Goal: Transaction & Acquisition: Purchase product/service

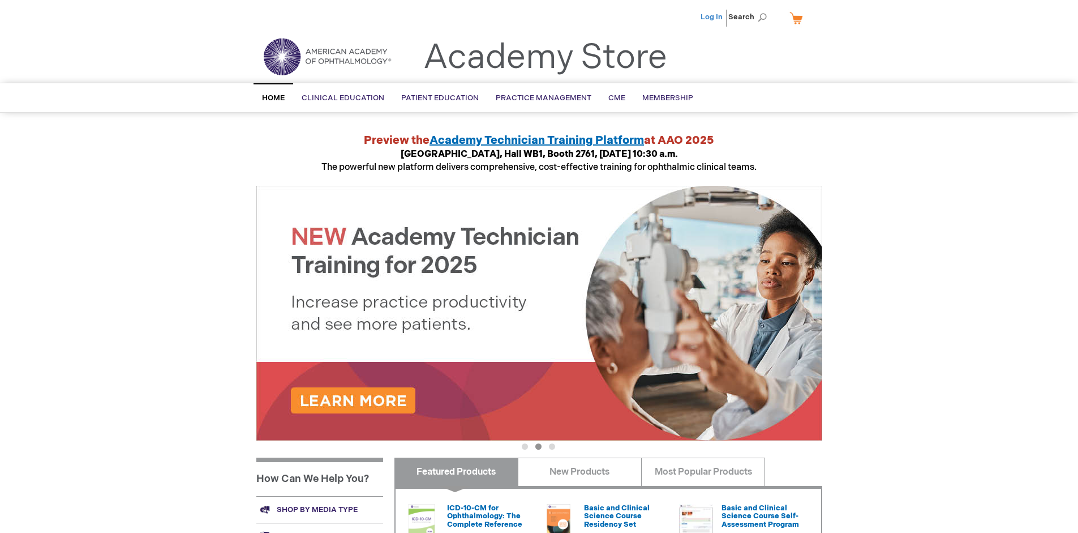
click at [713, 17] on link "Log In" at bounding box center [712, 16] width 22 height 9
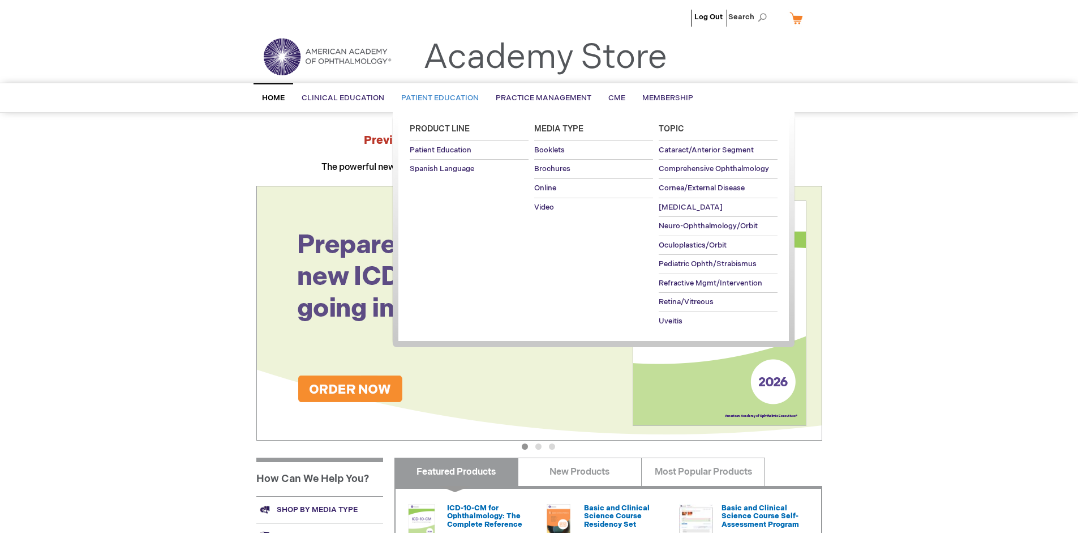
click at [437, 98] on span "Patient Education" at bounding box center [440, 97] width 78 height 9
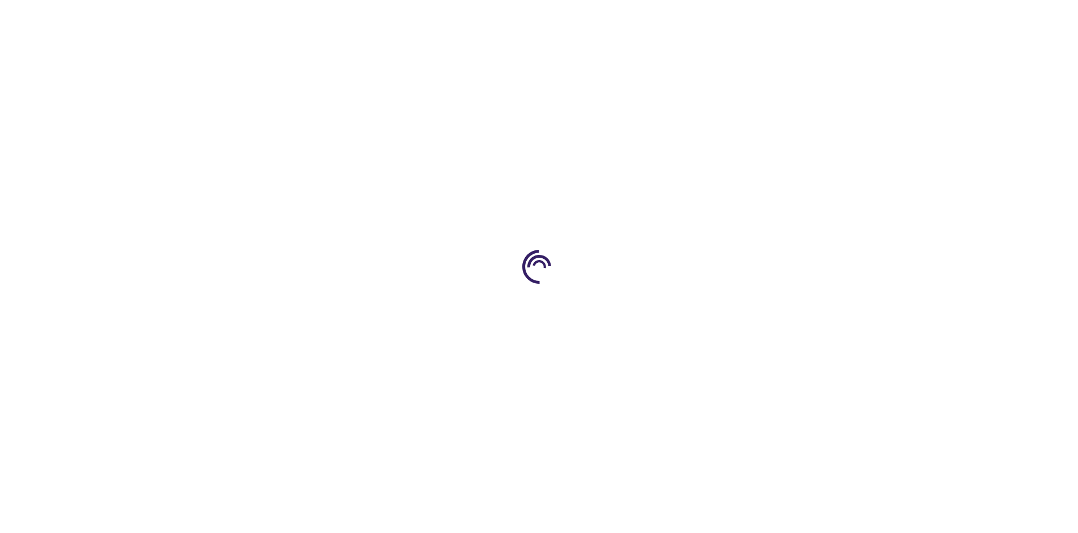
click at [714, 306] on span "Add to Cart" at bounding box center [708, 305] width 46 height 11
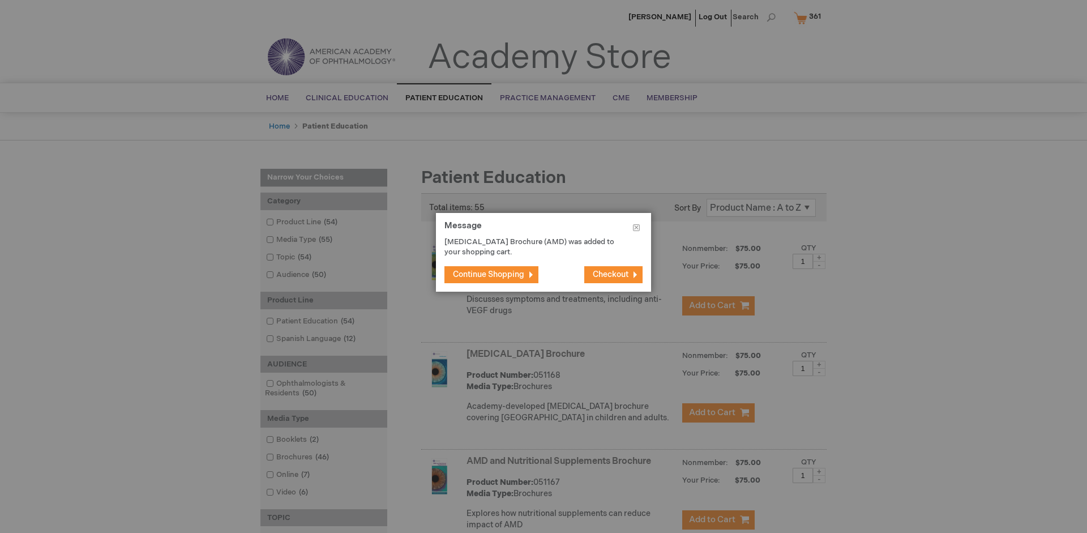
click at [489, 274] on span "Continue Shopping" at bounding box center [488, 274] width 71 height 10
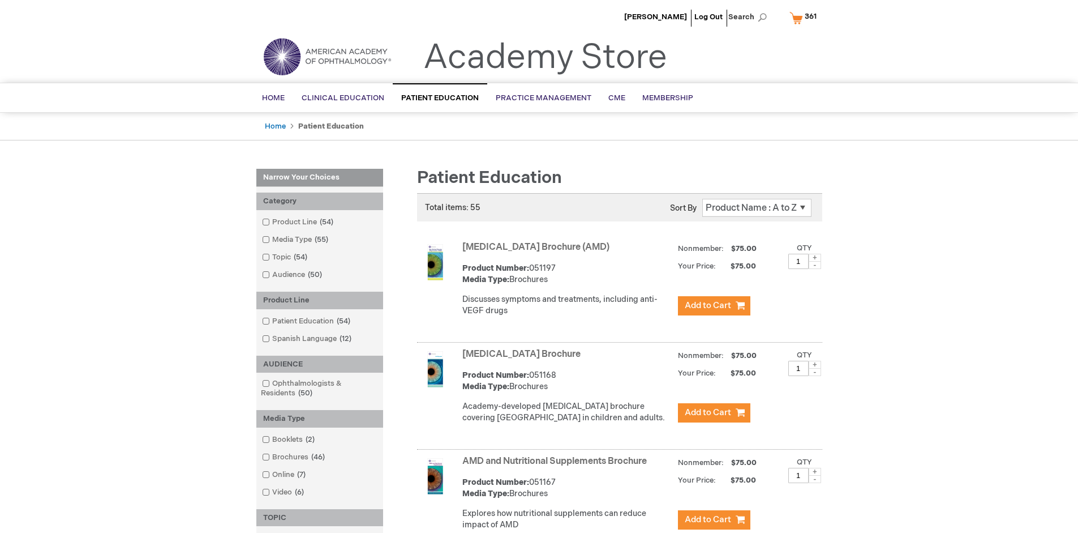
click at [557, 466] on link "AMD and Nutritional Supplements Brochure" at bounding box center [555, 461] width 185 height 11
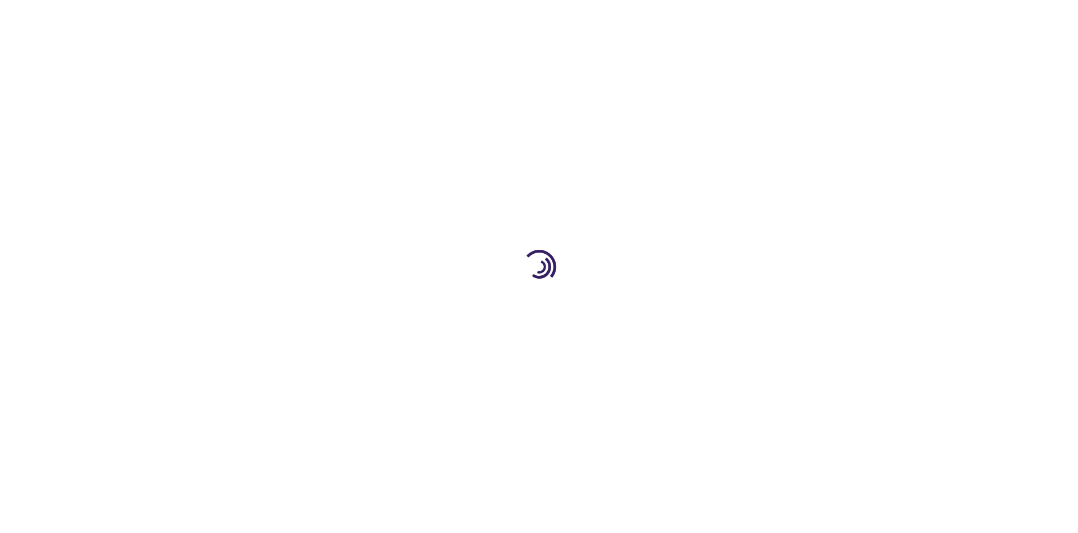
type input "1"
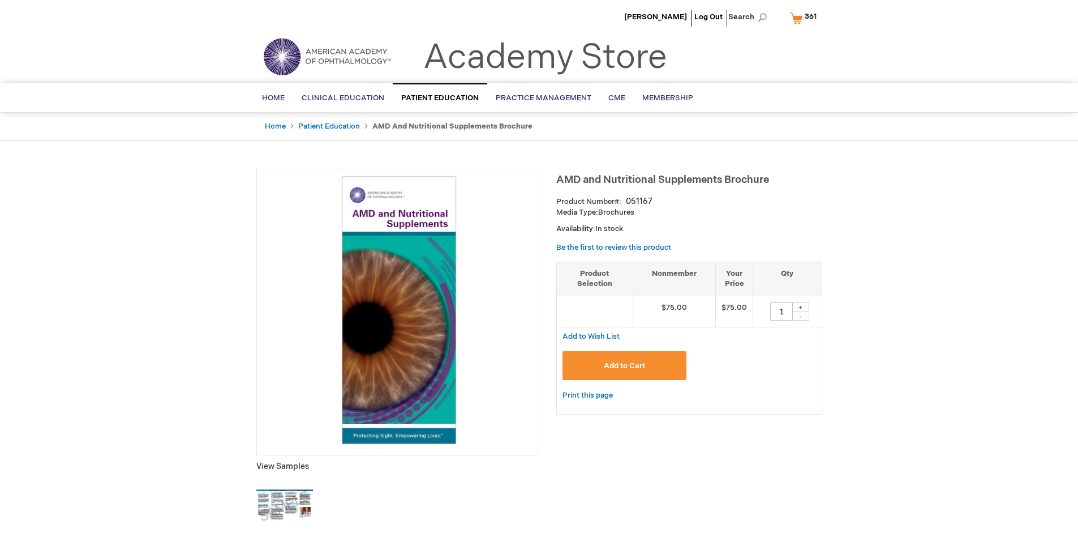
click at [624, 365] on span "Add to Cart" at bounding box center [624, 365] width 41 height 9
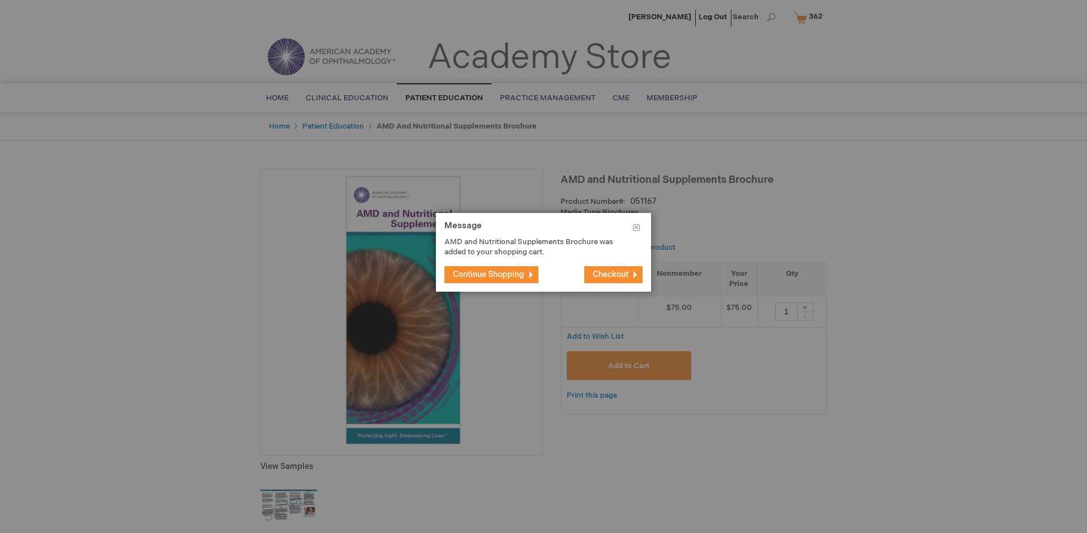
click at [489, 274] on span "Continue Shopping" at bounding box center [488, 274] width 71 height 10
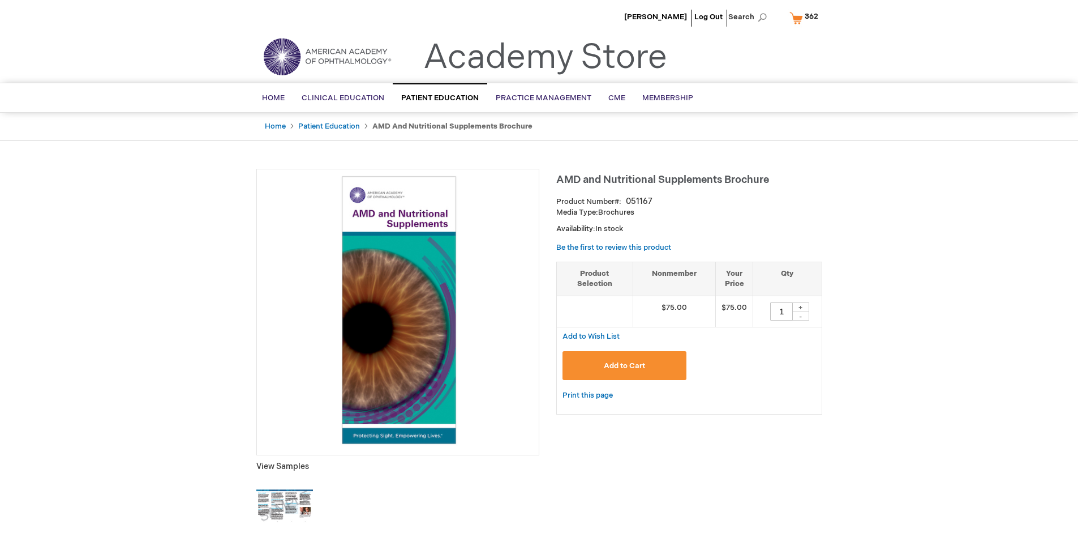
click at [806, 18] on span "362" at bounding box center [812, 16] width 14 height 9
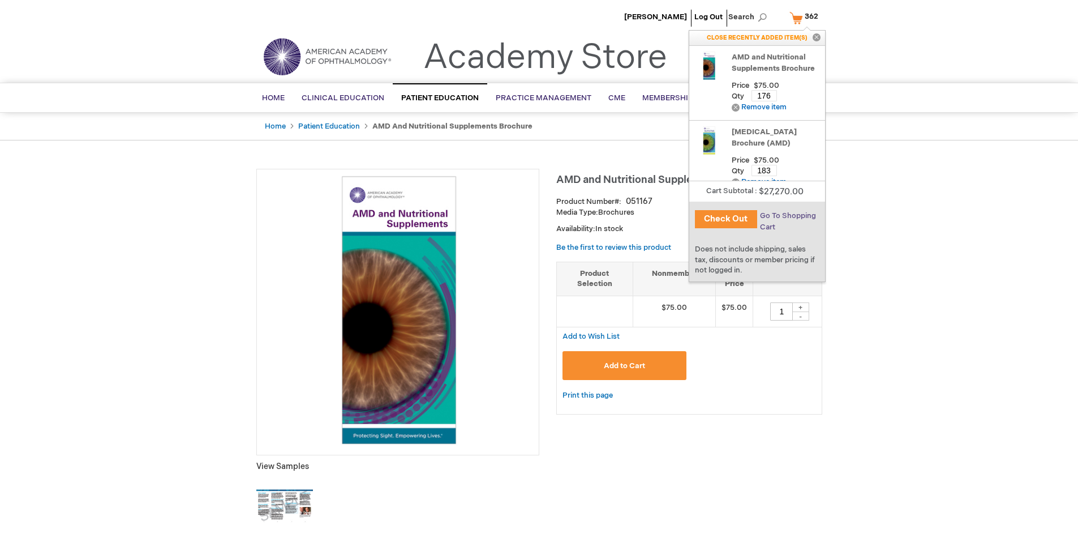
click at [787, 216] on span "Go To Shopping Cart" at bounding box center [788, 221] width 56 height 20
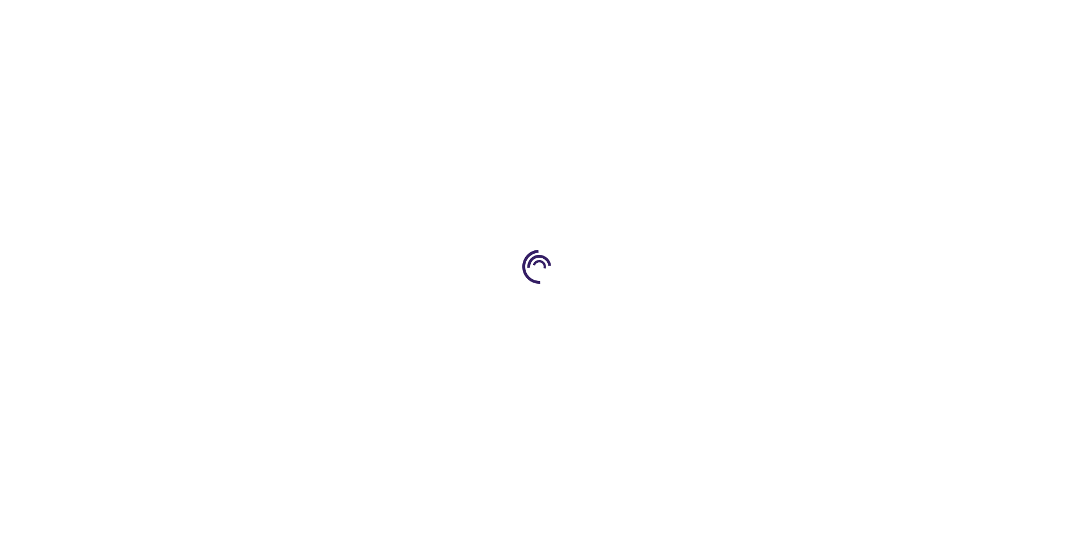
select select "US"
select select "41"
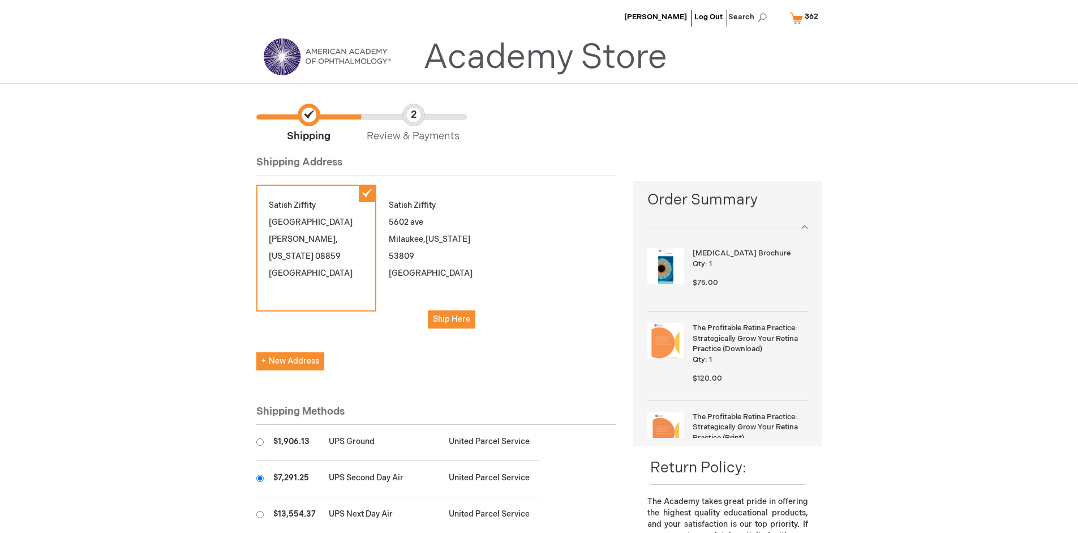
click at [260, 478] on input "radio" at bounding box center [259, 477] width 7 height 7
